Goal: Navigation & Orientation: Understand site structure

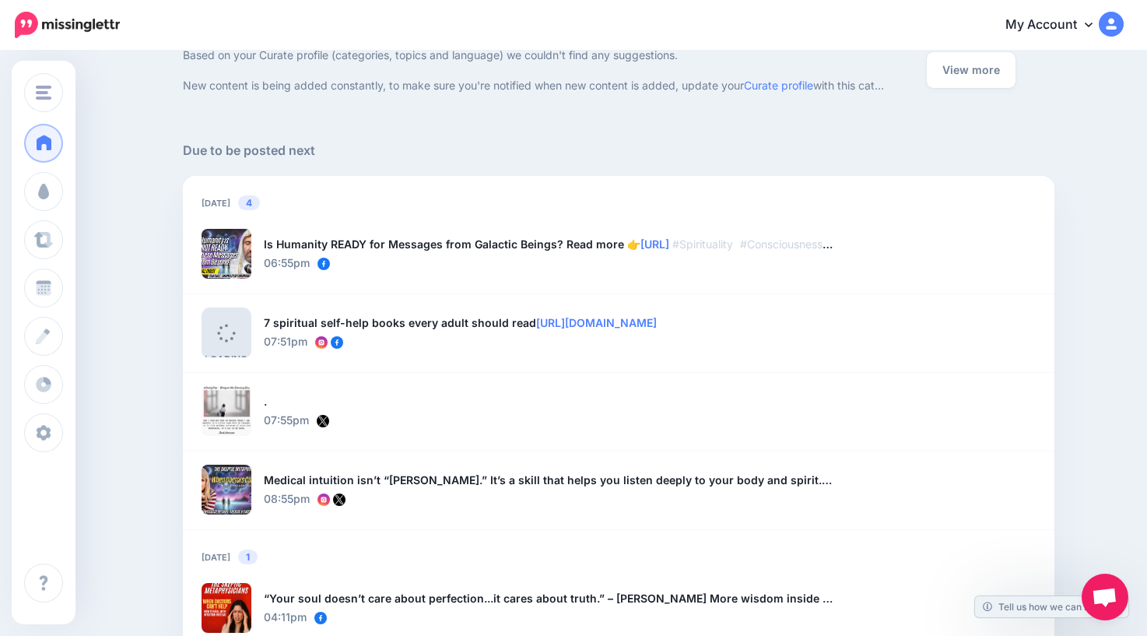
scroll to position [731, 0]
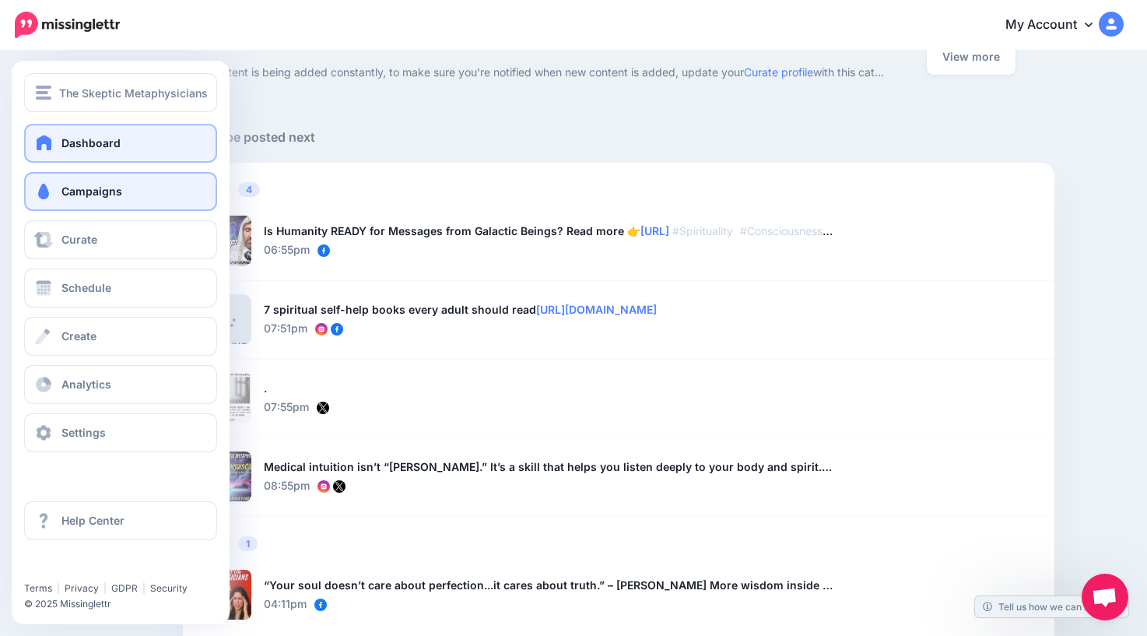
click at [64, 193] on span "Campaigns" at bounding box center [91, 190] width 61 height 13
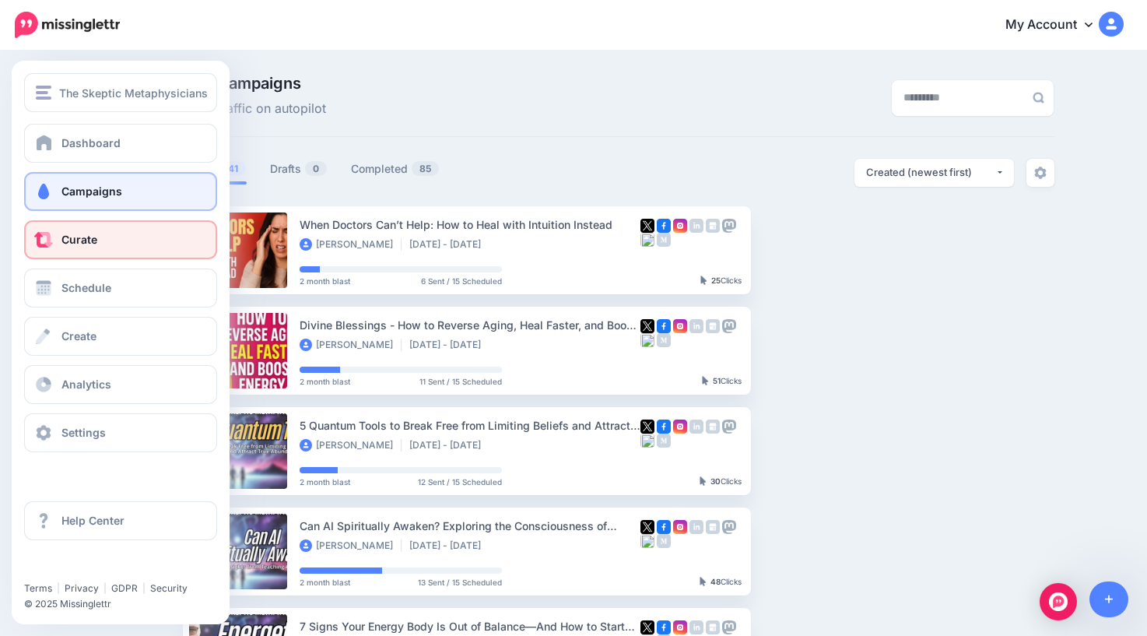
click at [74, 242] on span "Curate" at bounding box center [79, 239] width 36 height 13
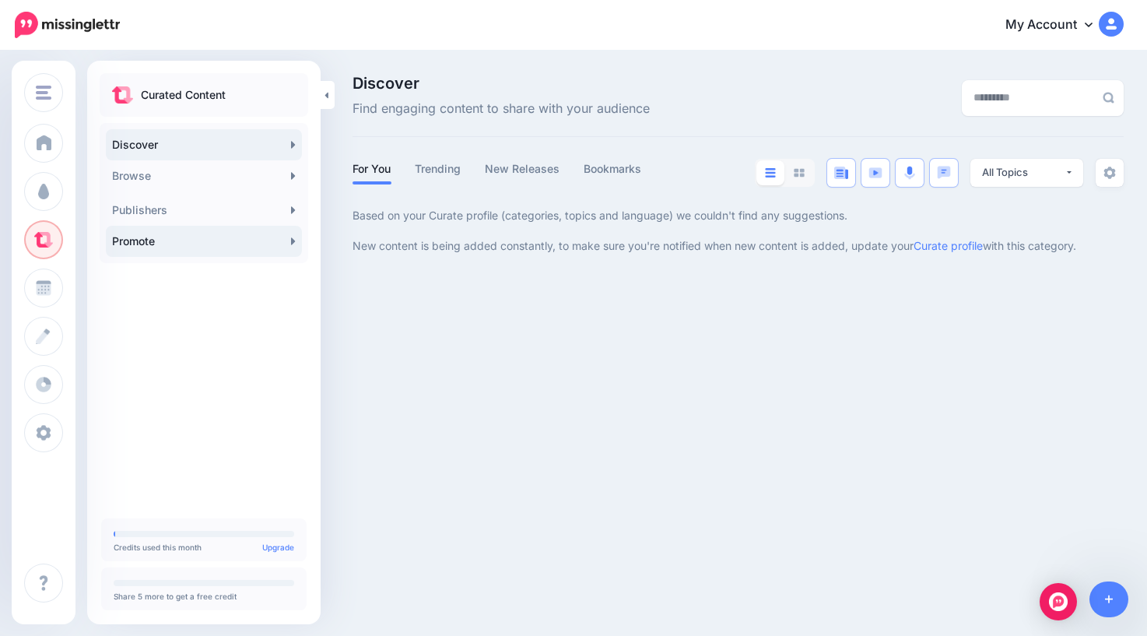
click at [193, 242] on link "Promote" at bounding box center [204, 241] width 196 height 31
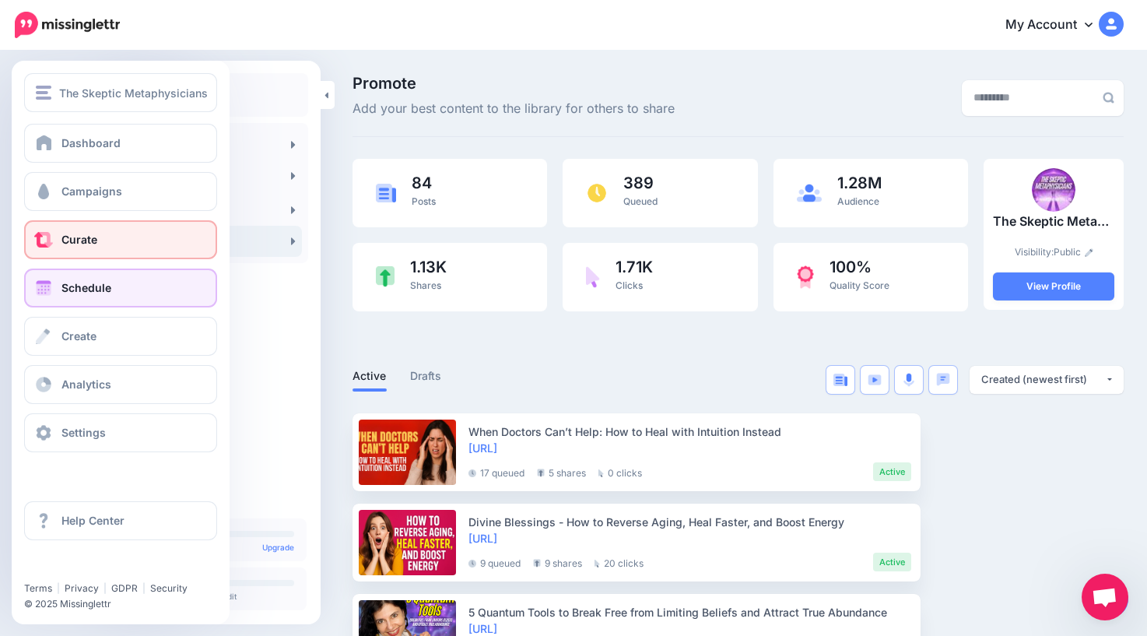
click at [68, 288] on span "Schedule" at bounding box center [86, 287] width 50 height 13
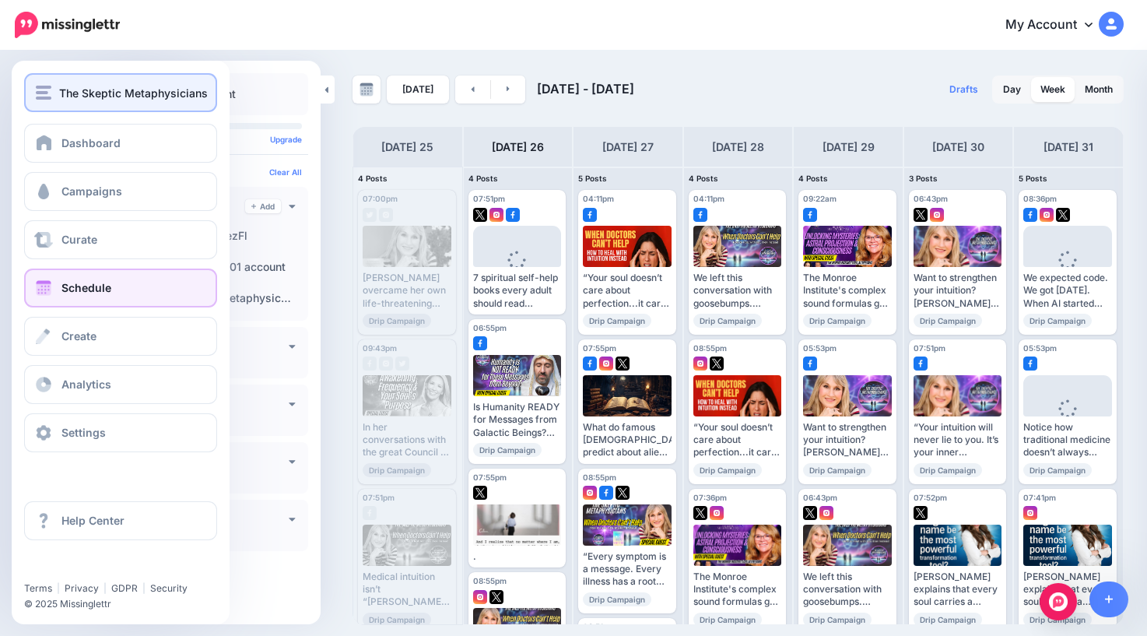
click at [63, 96] on span "The Skeptic Metaphysicians" at bounding box center [133, 93] width 149 height 18
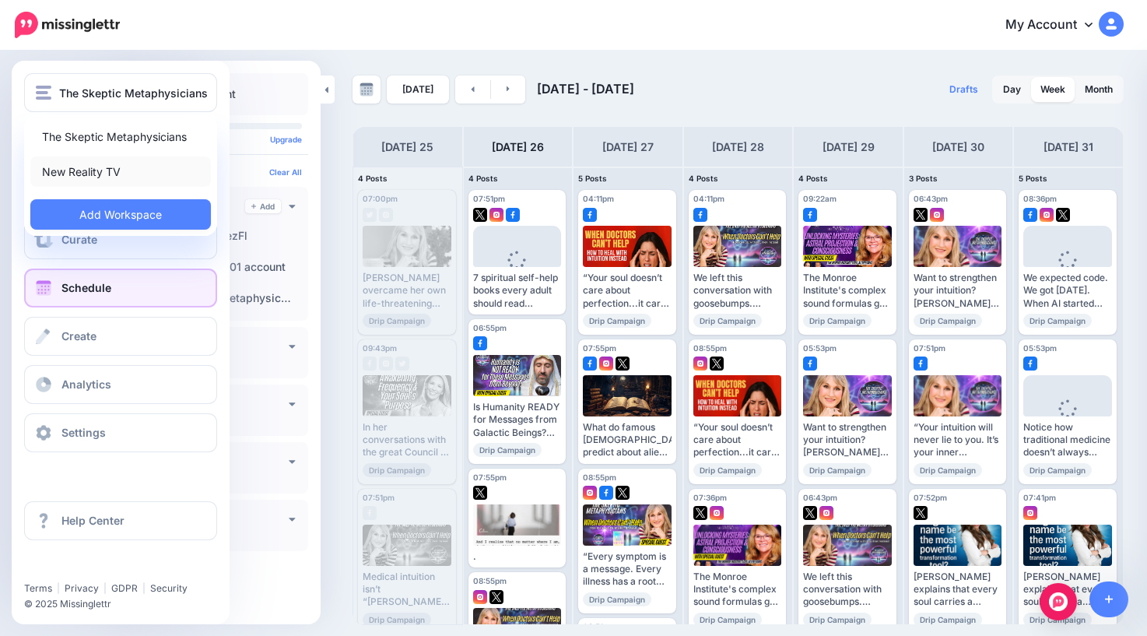
click at [83, 174] on link "New Reality TV" at bounding box center [120, 171] width 181 height 30
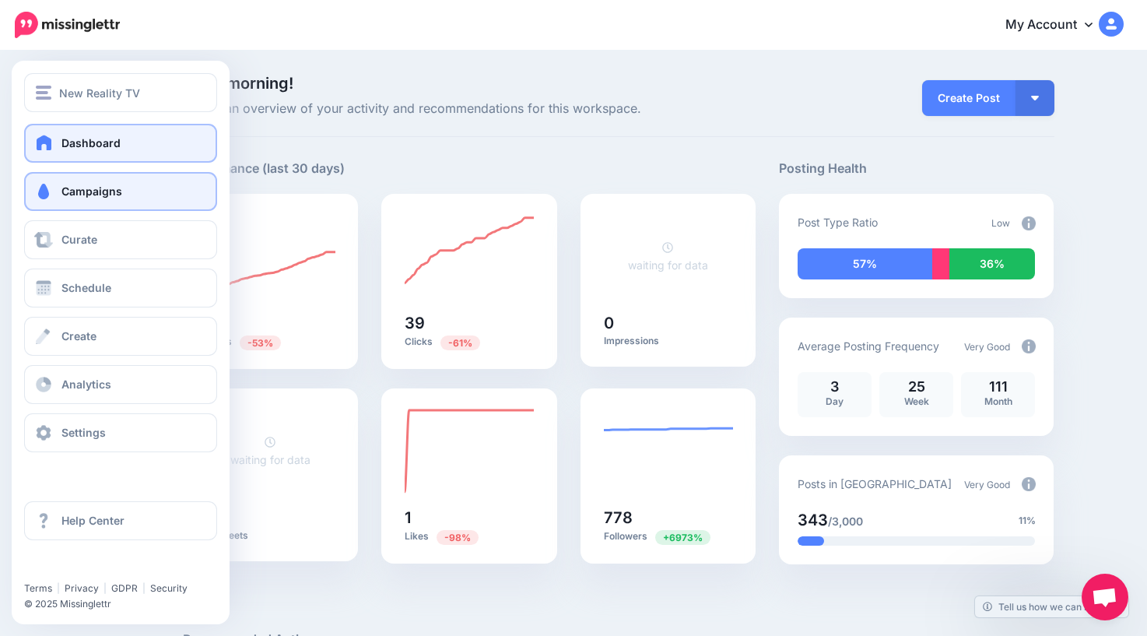
click at [51, 192] on span at bounding box center [43, 192] width 20 height 16
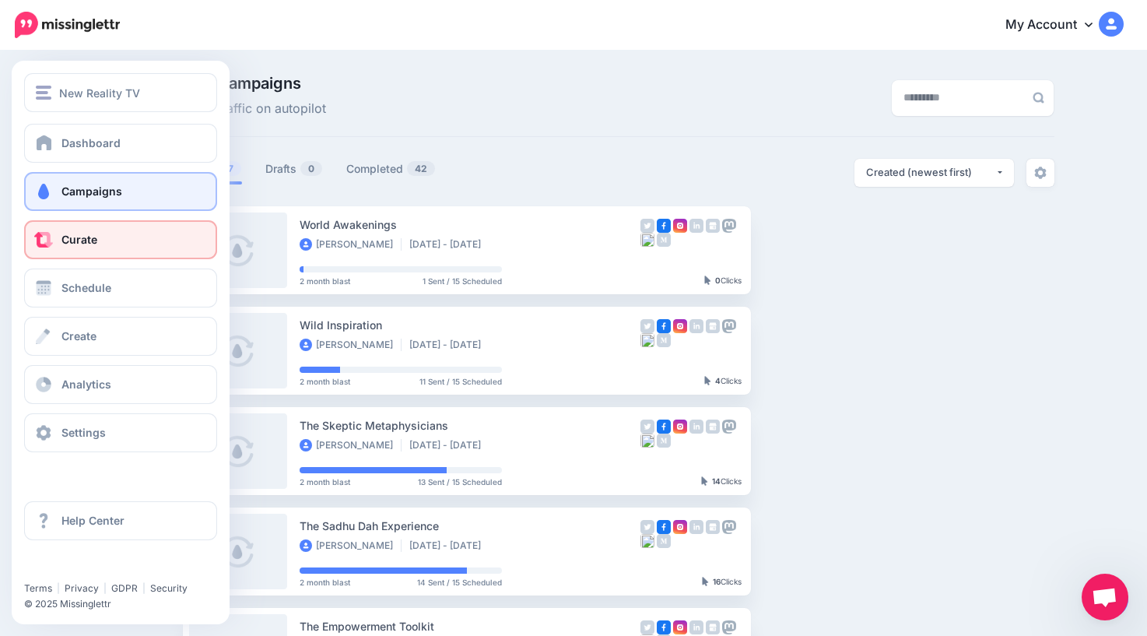
click at [72, 240] on span "Curate" at bounding box center [79, 239] width 36 height 13
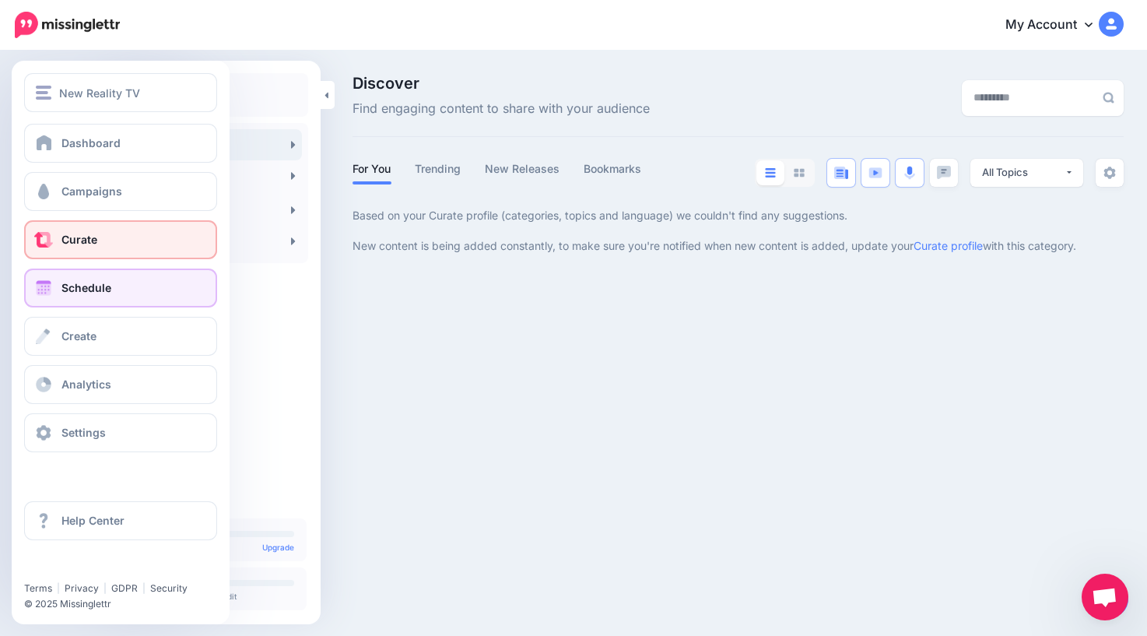
click at [65, 286] on span "Schedule" at bounding box center [86, 287] width 50 height 13
